Goal: Information Seeking & Learning: Learn about a topic

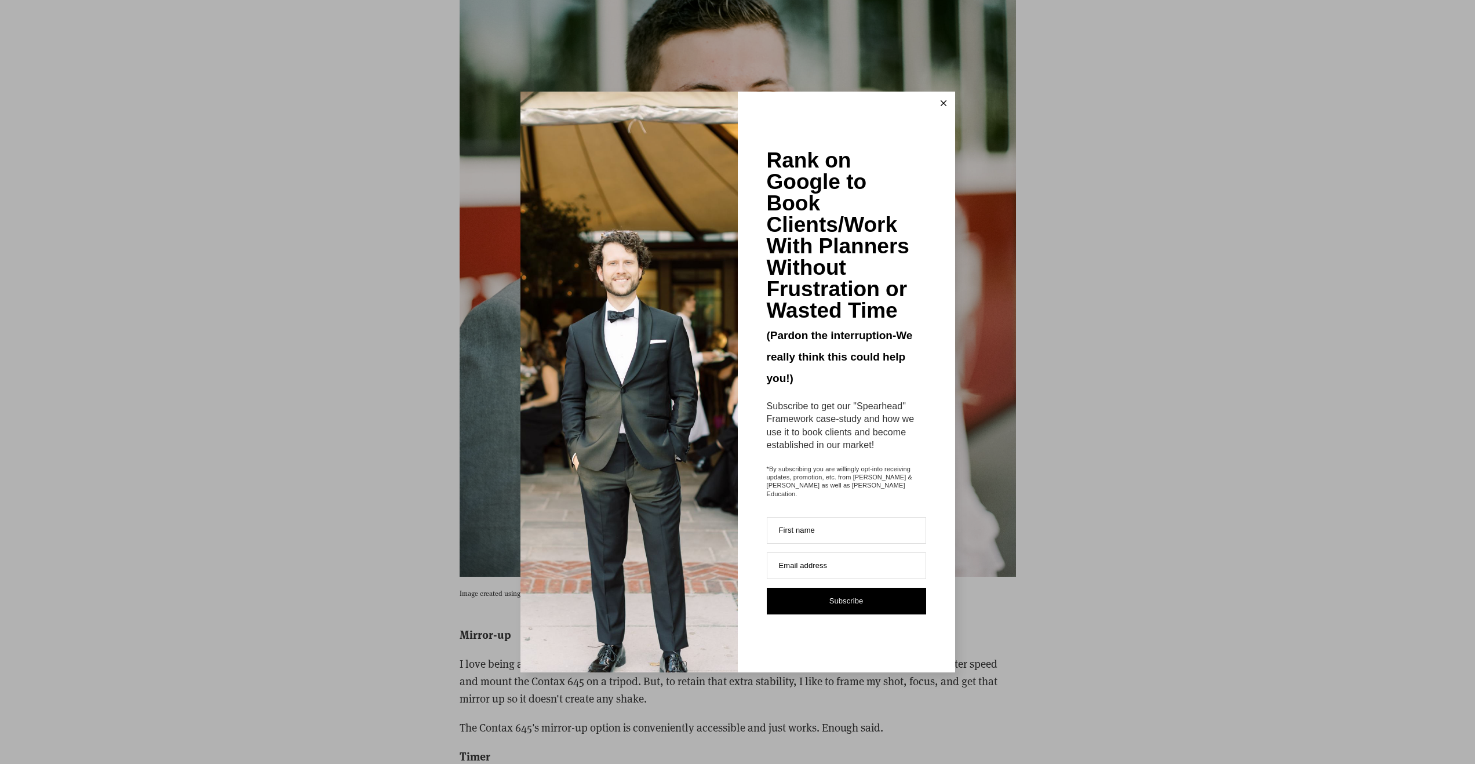
scroll to position [3218, 0]
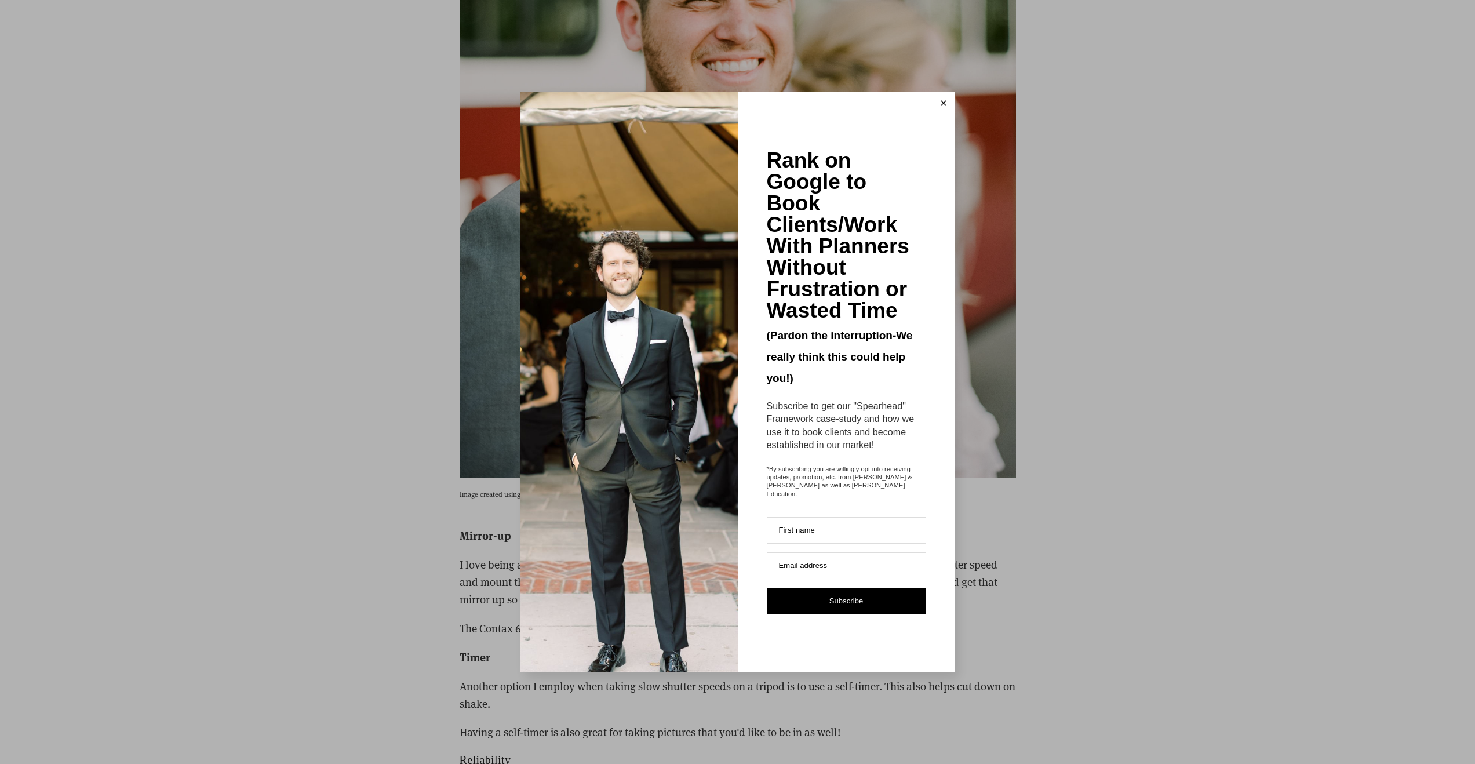
click at [939, 108] on button at bounding box center [943, 103] width 23 height 23
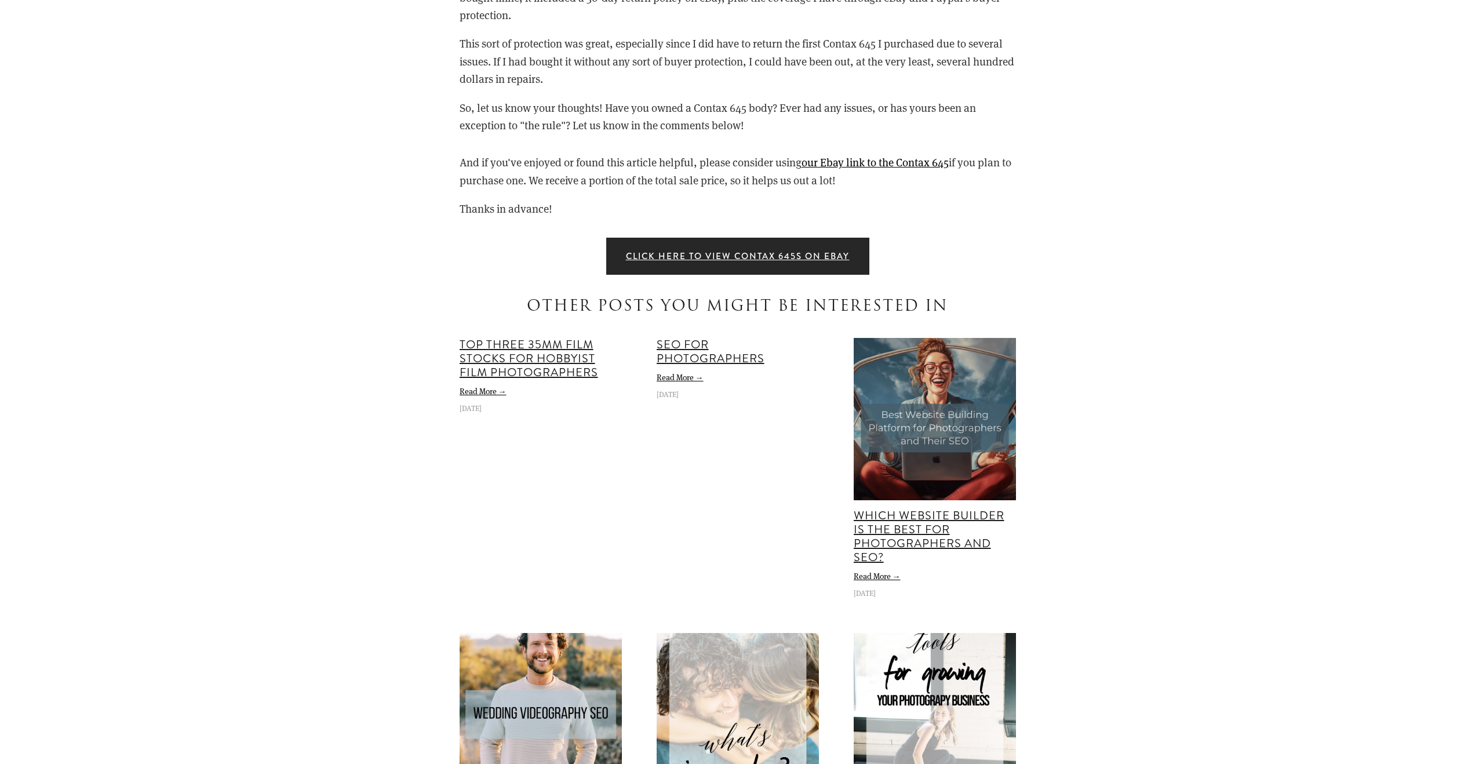
scroll to position [6774, 0]
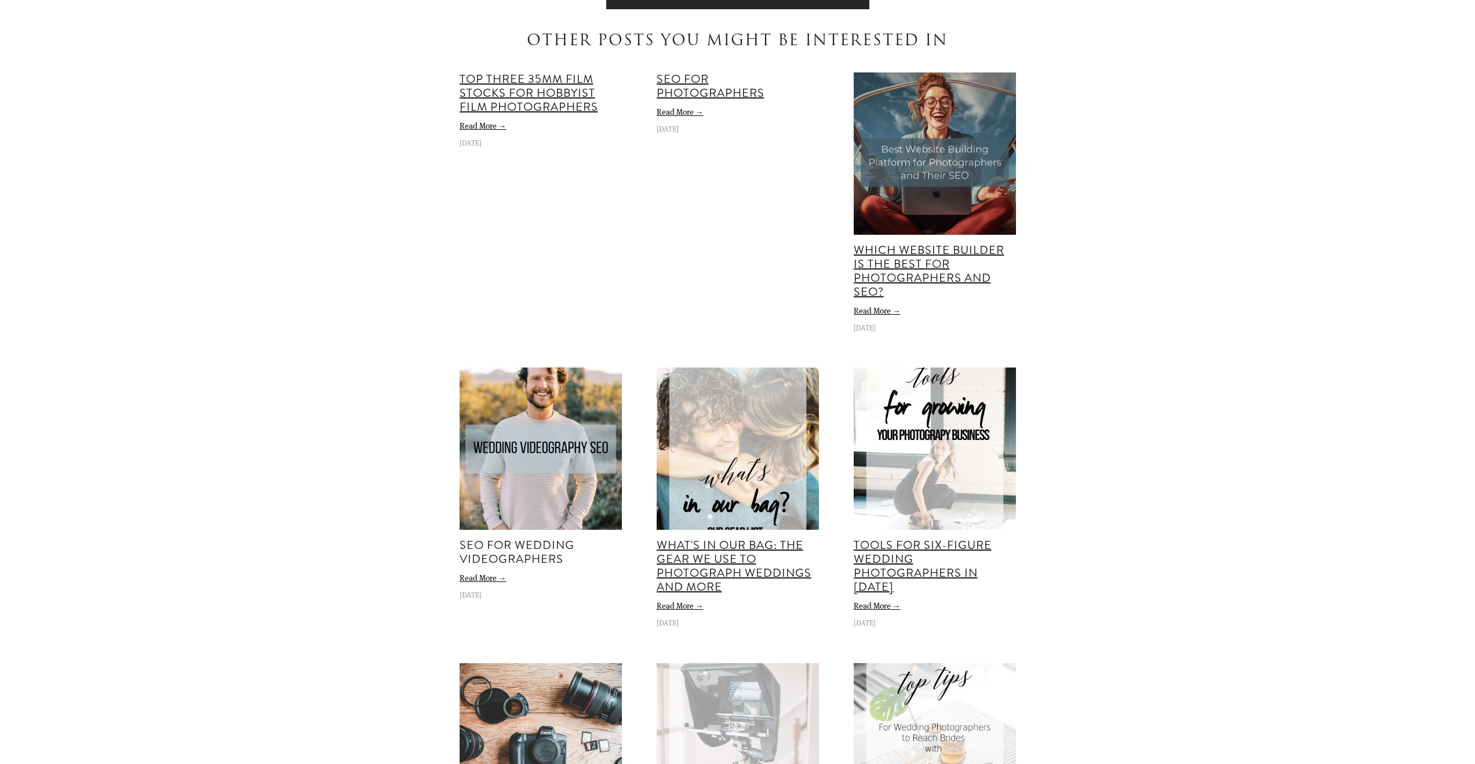
click at [527, 551] on link "SEO for Wedding Videographers" at bounding box center [517, 552] width 115 height 31
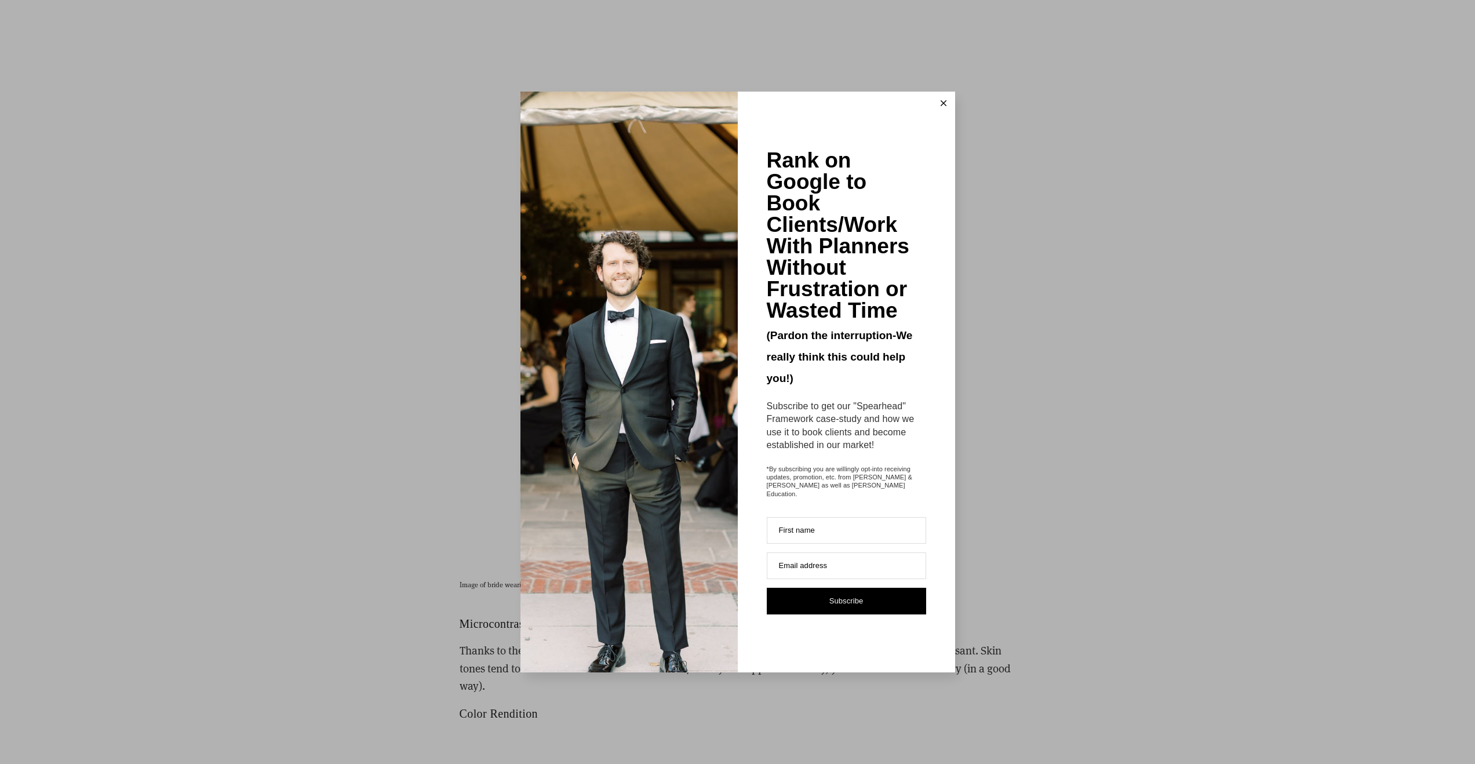
scroll to position [3891, 0]
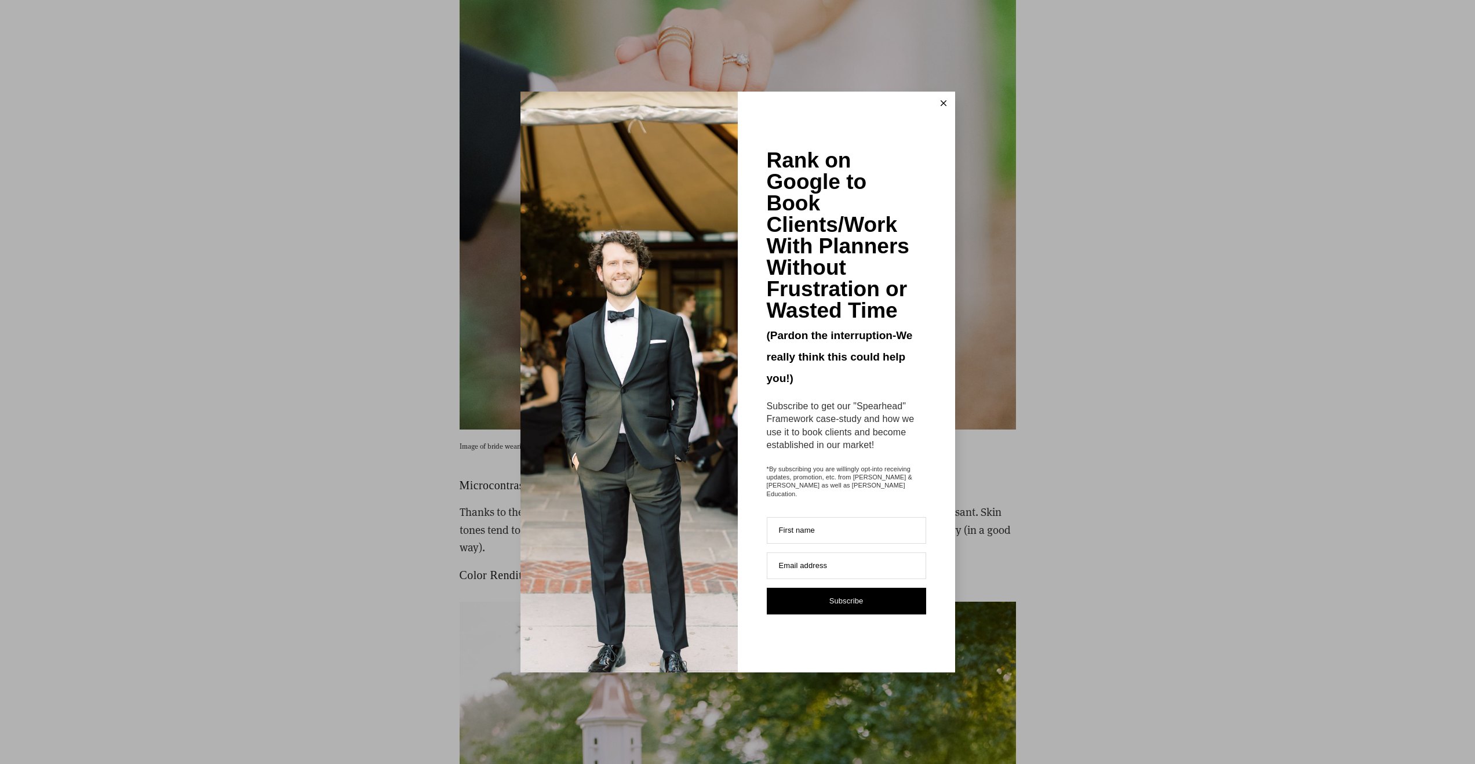
click at [941, 105] on icon at bounding box center [944, 103] width 6 height 6
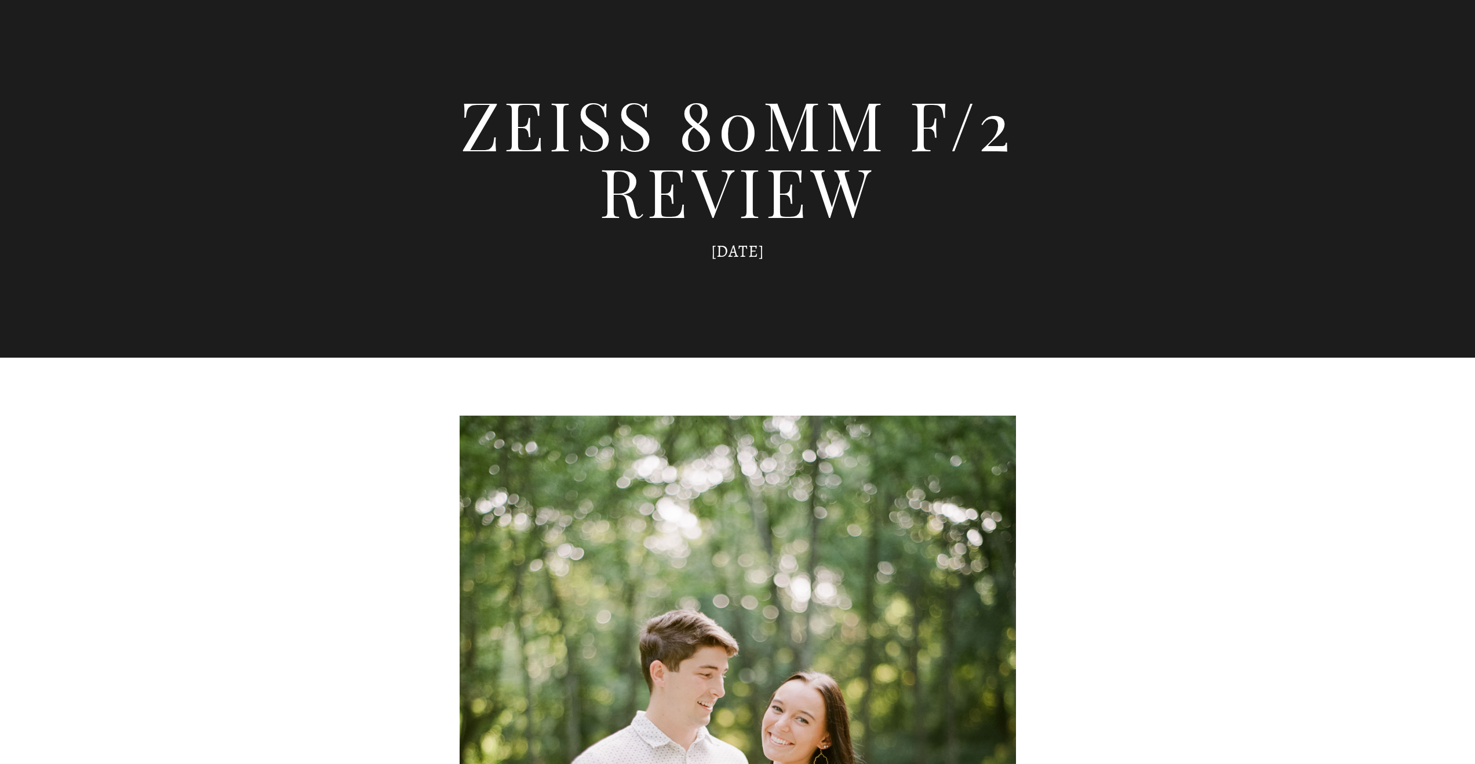
scroll to position [0, 0]
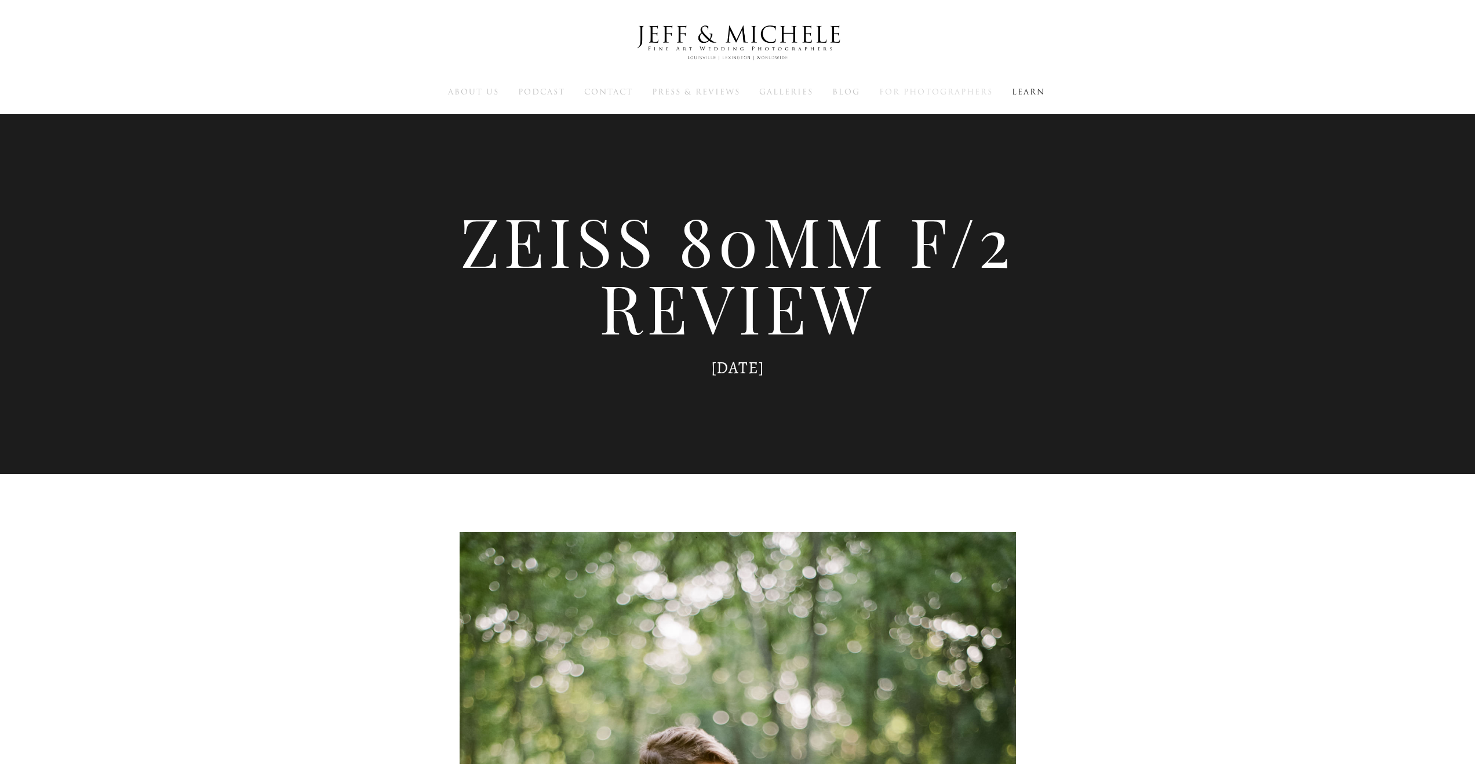
click at [945, 88] on span "For Photographers" at bounding box center [936, 91] width 114 height 11
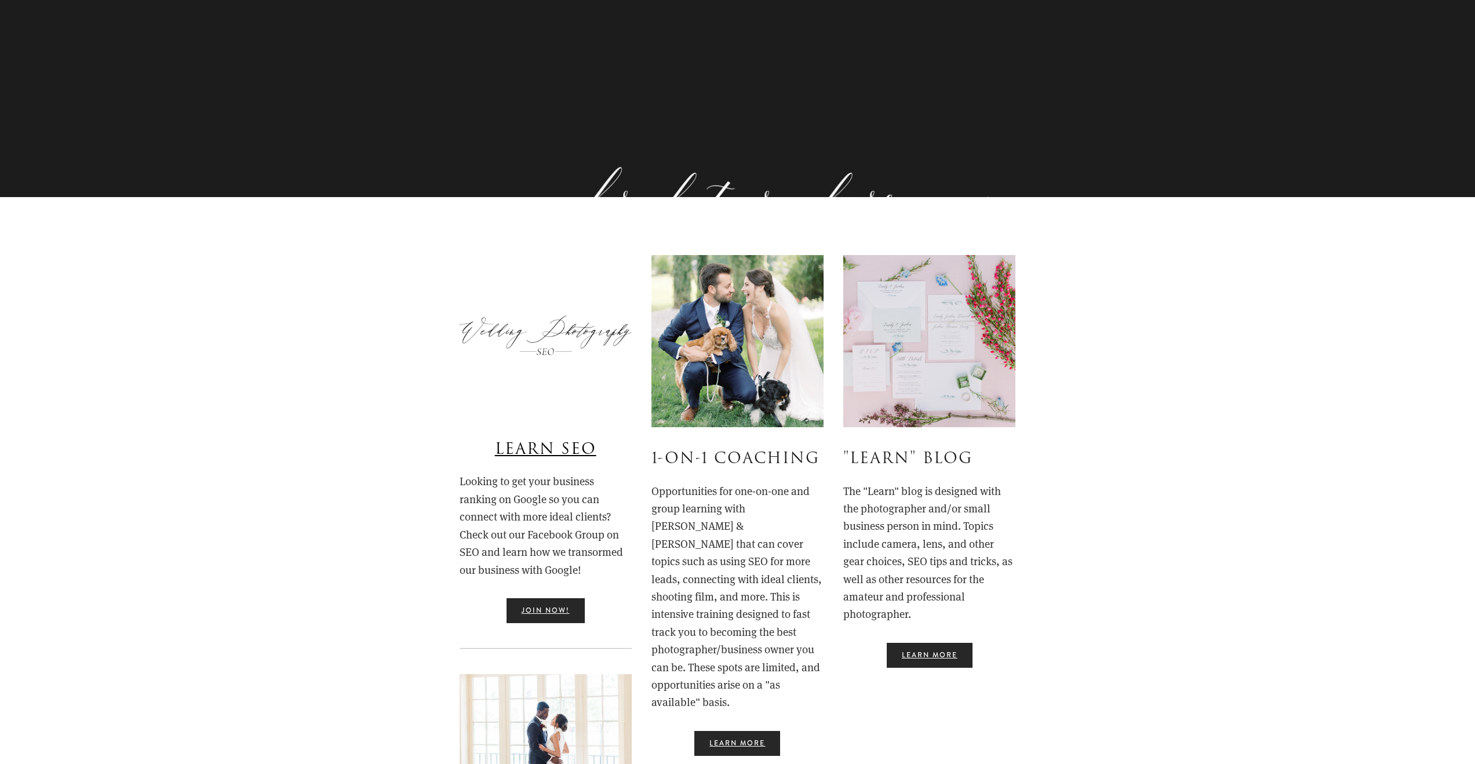
scroll to position [261, 0]
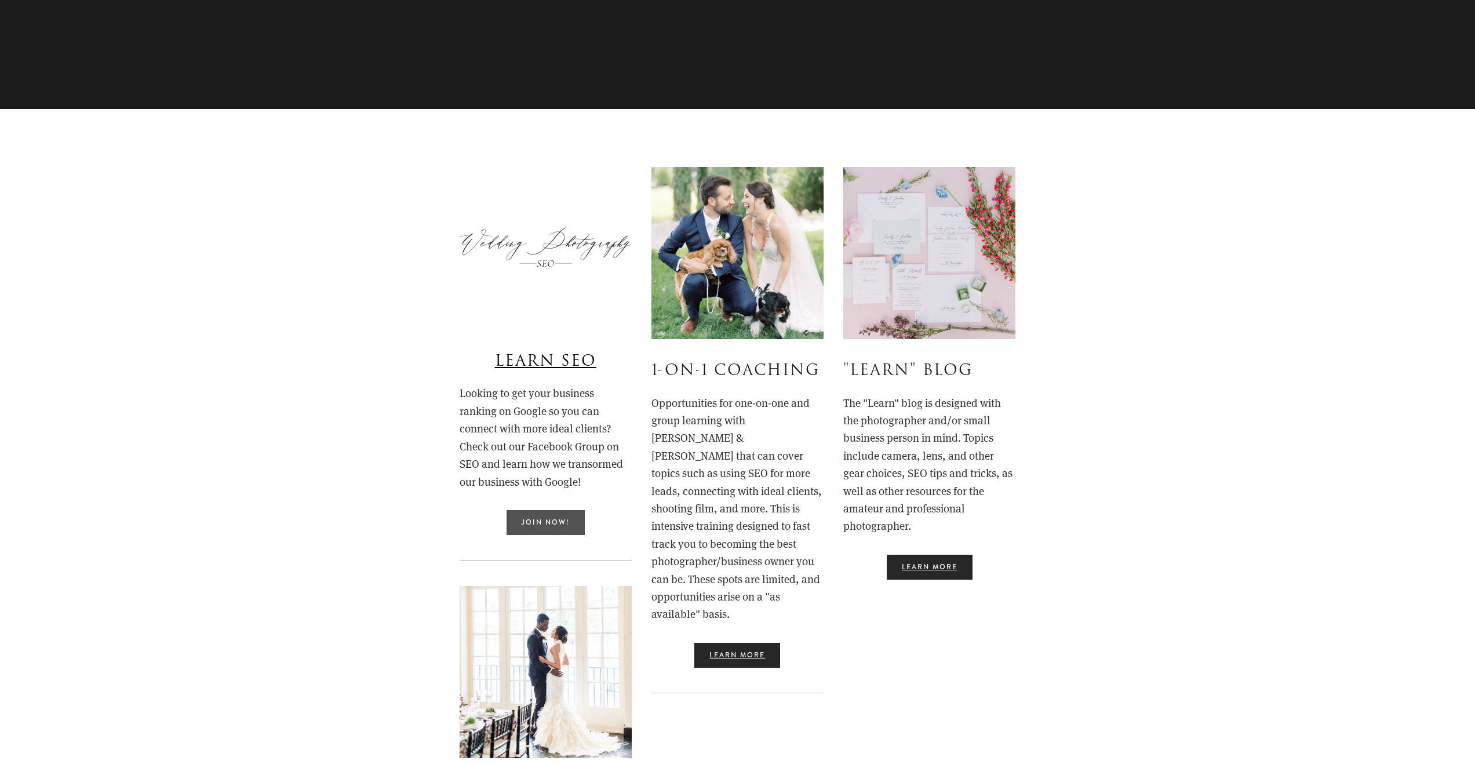
click at [542, 519] on link "Join Now!" at bounding box center [545, 522] width 78 height 25
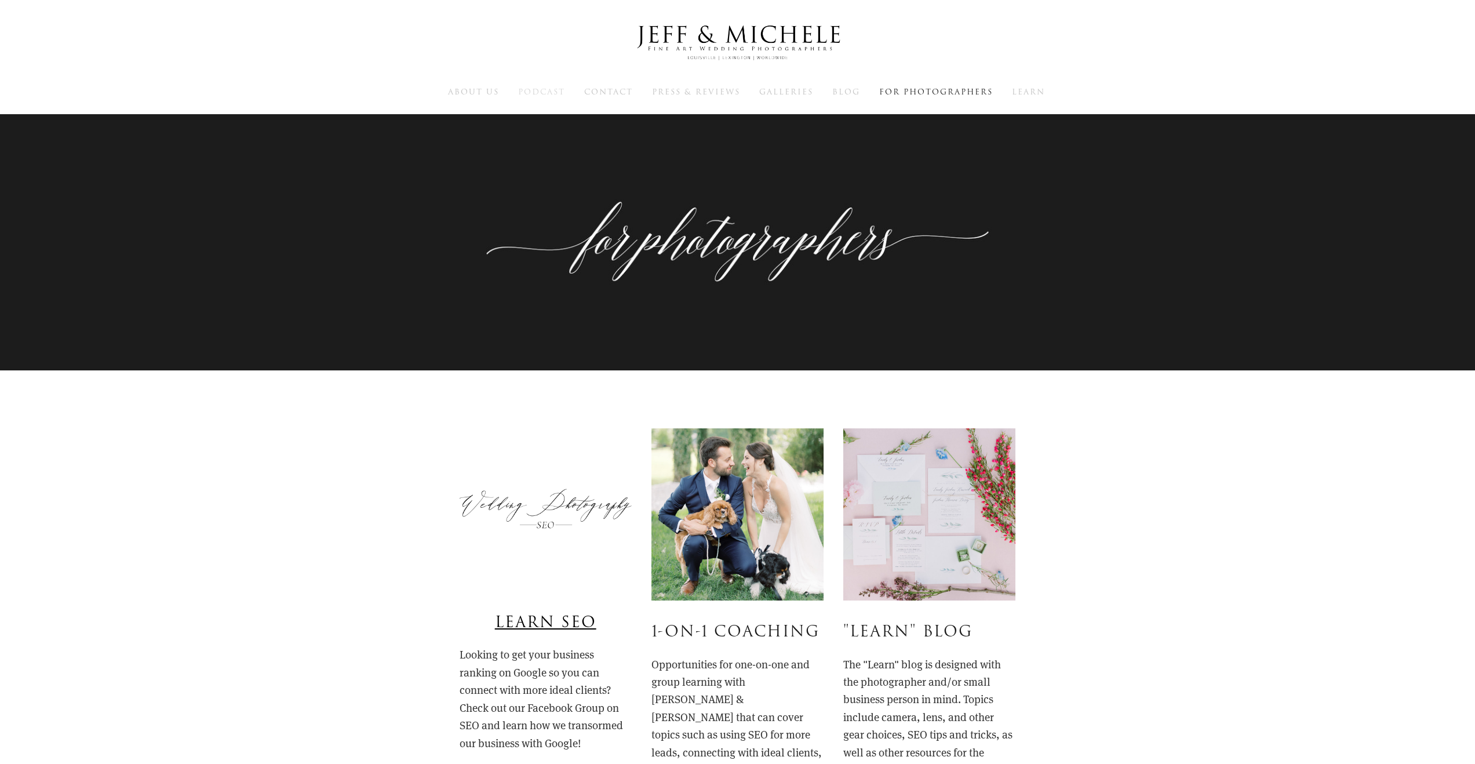
click at [522, 92] on span "Podcast" at bounding box center [541, 91] width 47 height 11
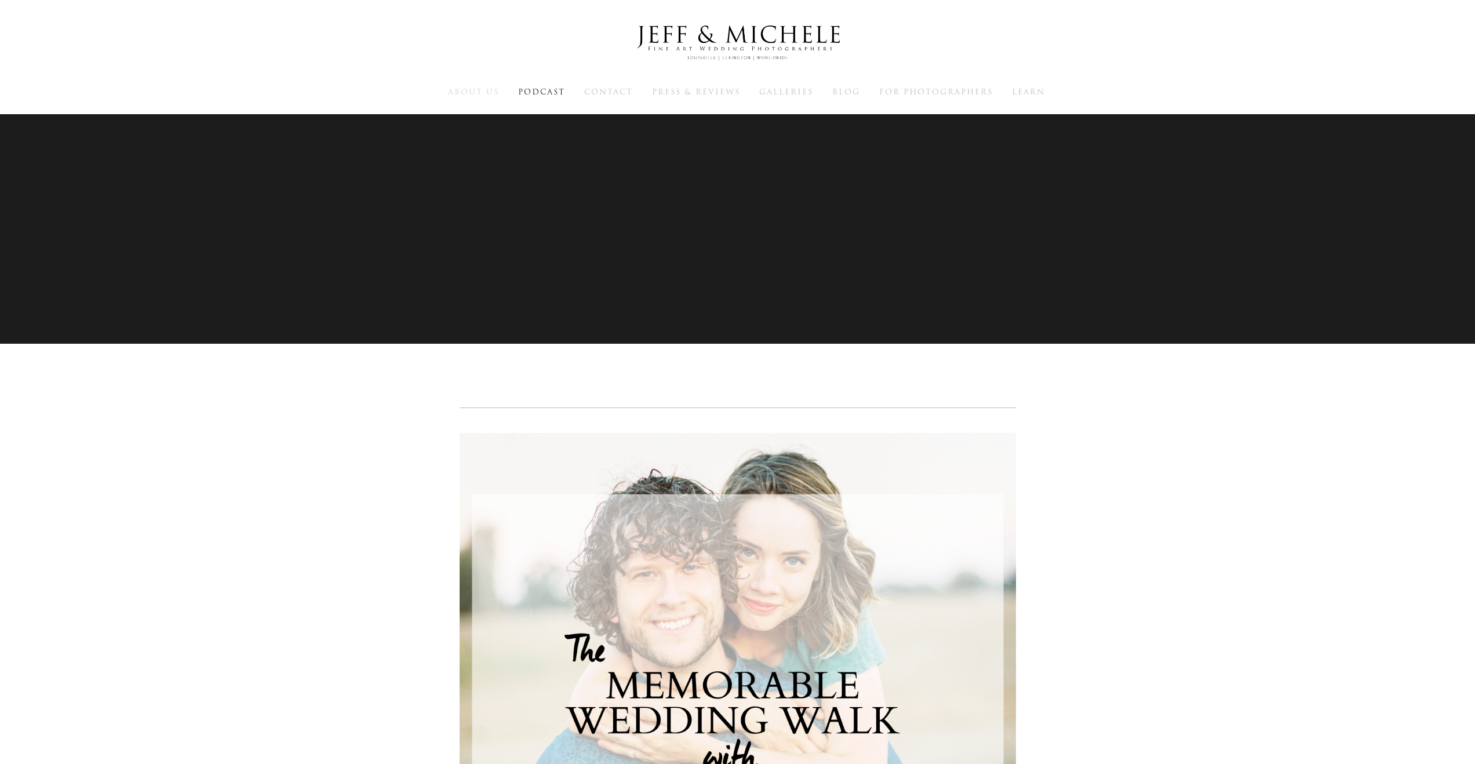
click at [476, 89] on span "About Us" at bounding box center [473, 91] width 51 height 11
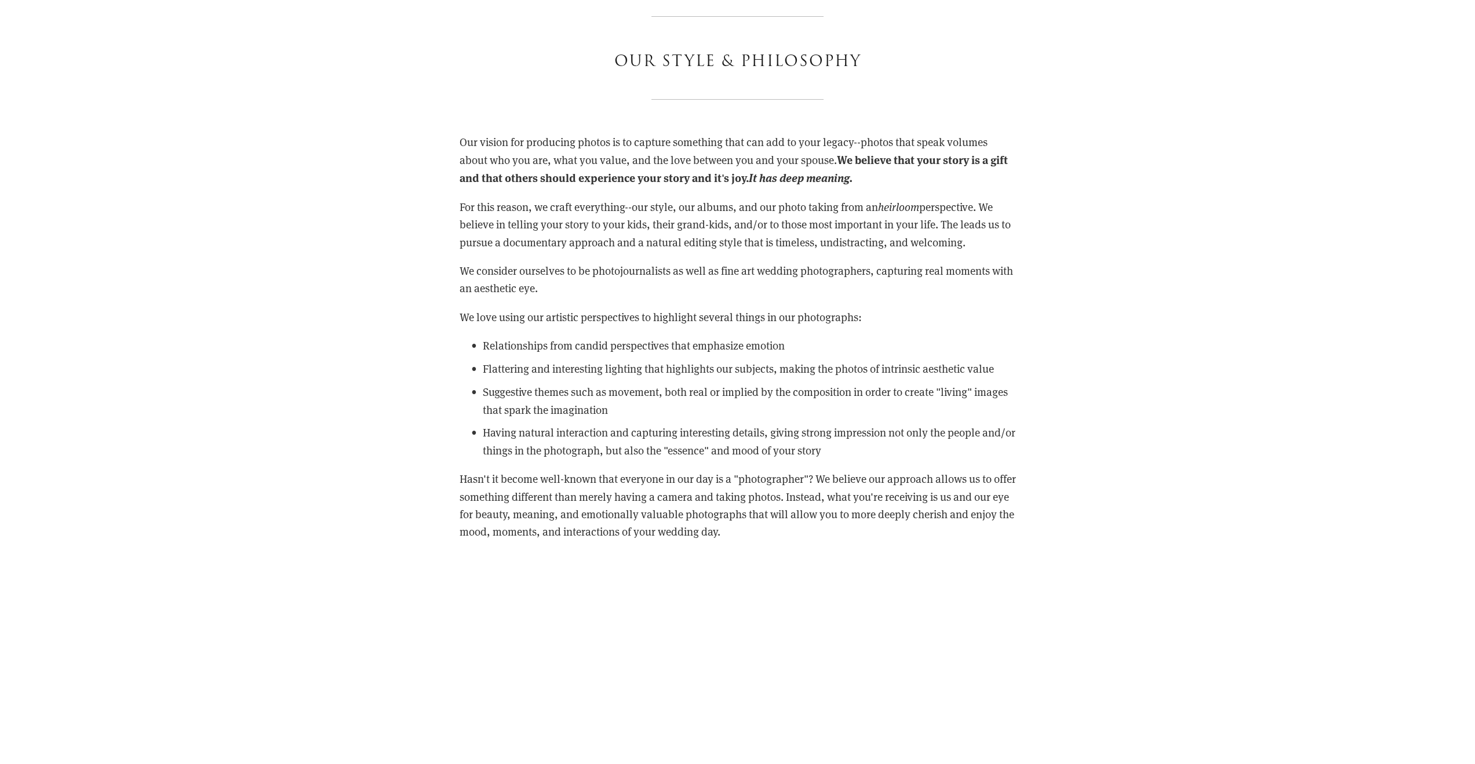
scroll to position [6592, 0]
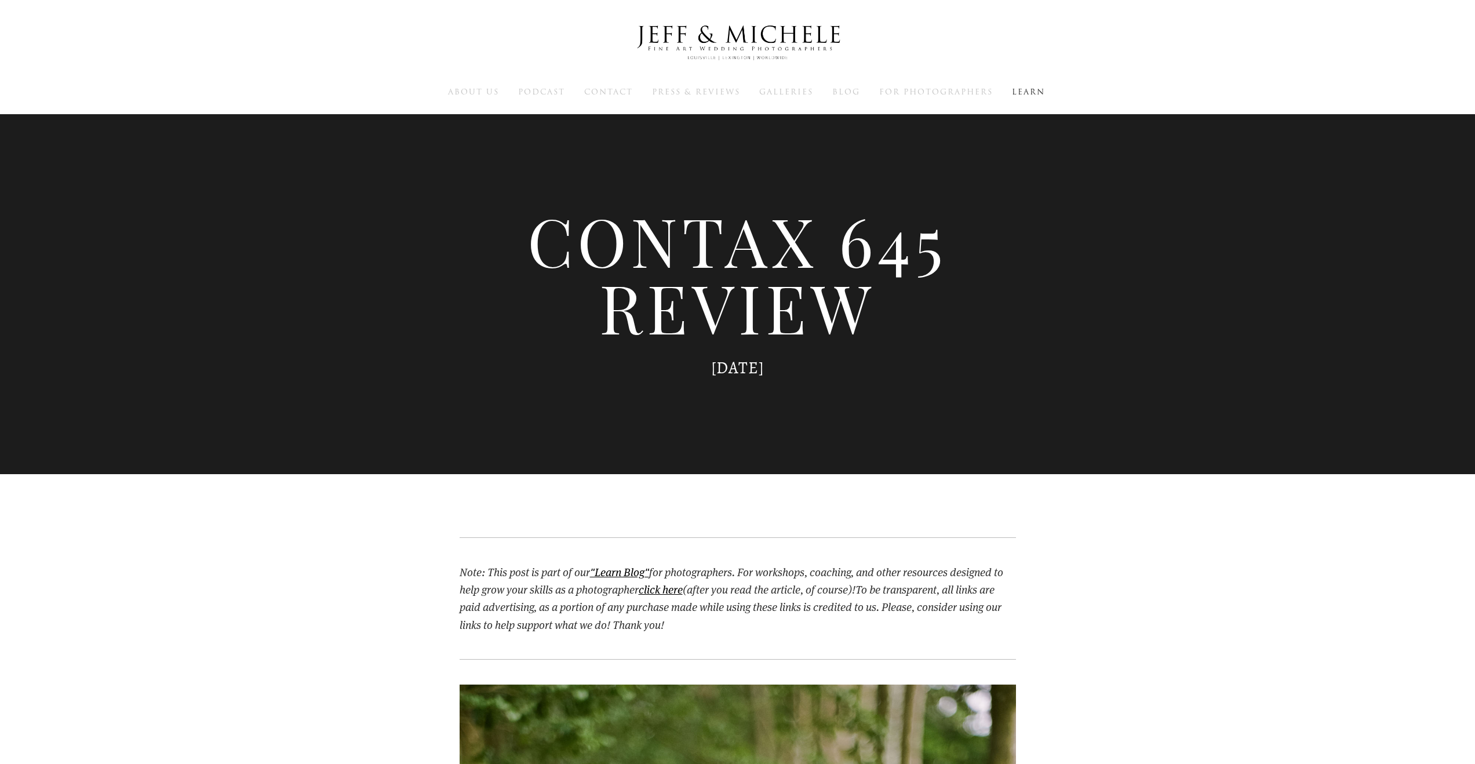
scroll to position [6774, 0]
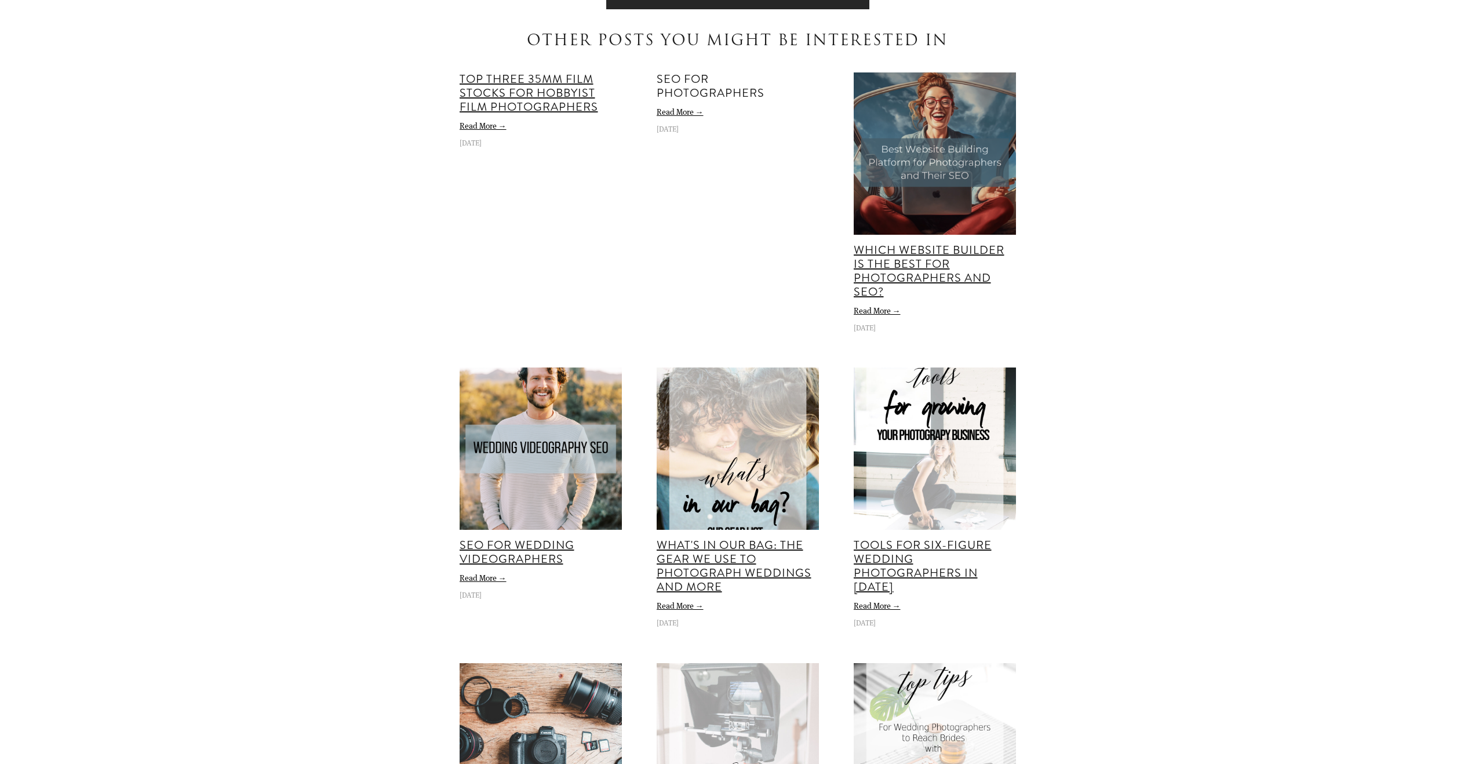
click at [686, 88] on link "SEO for Photographers" at bounding box center [711, 86] width 108 height 31
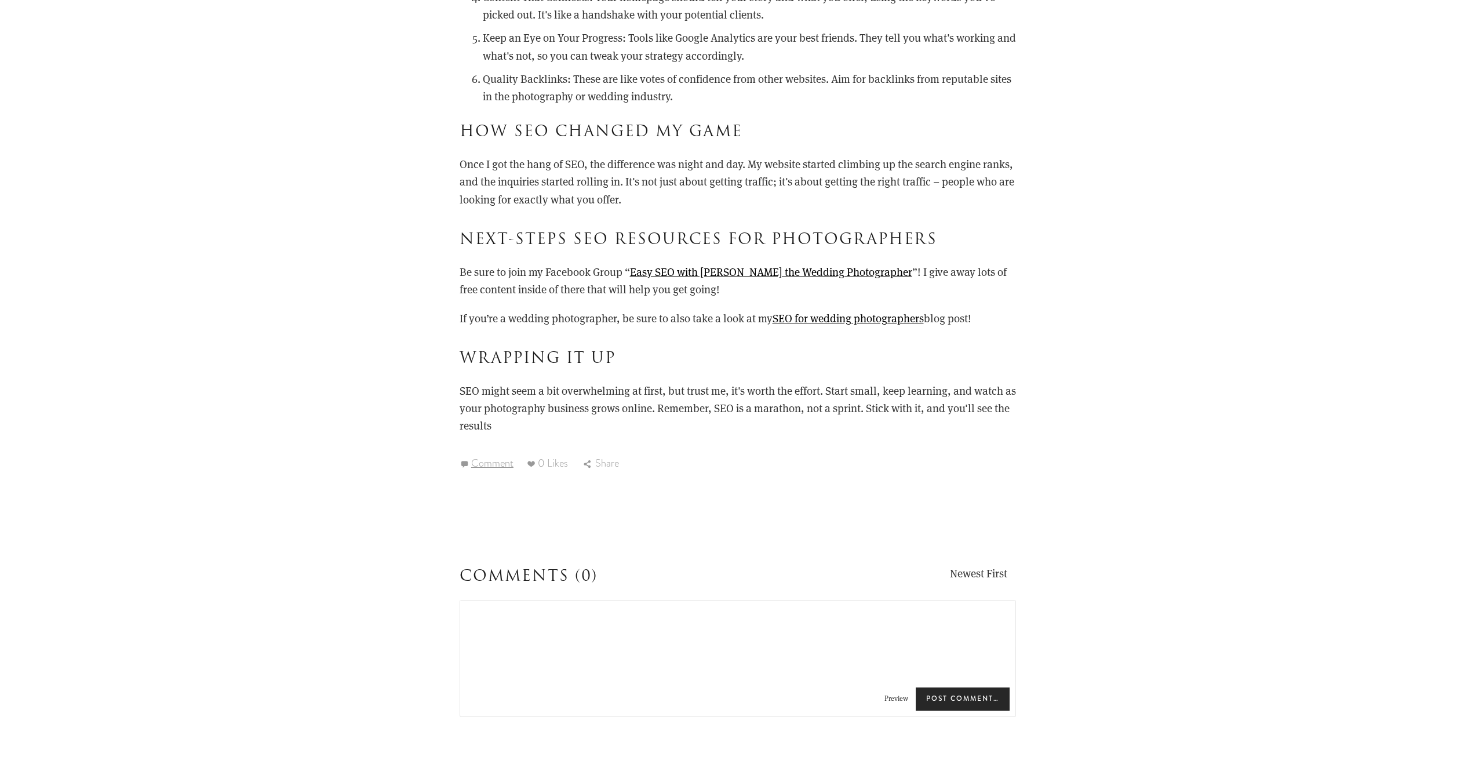
scroll to position [1237, 0]
